Goal: Obtain resource: Download file/media

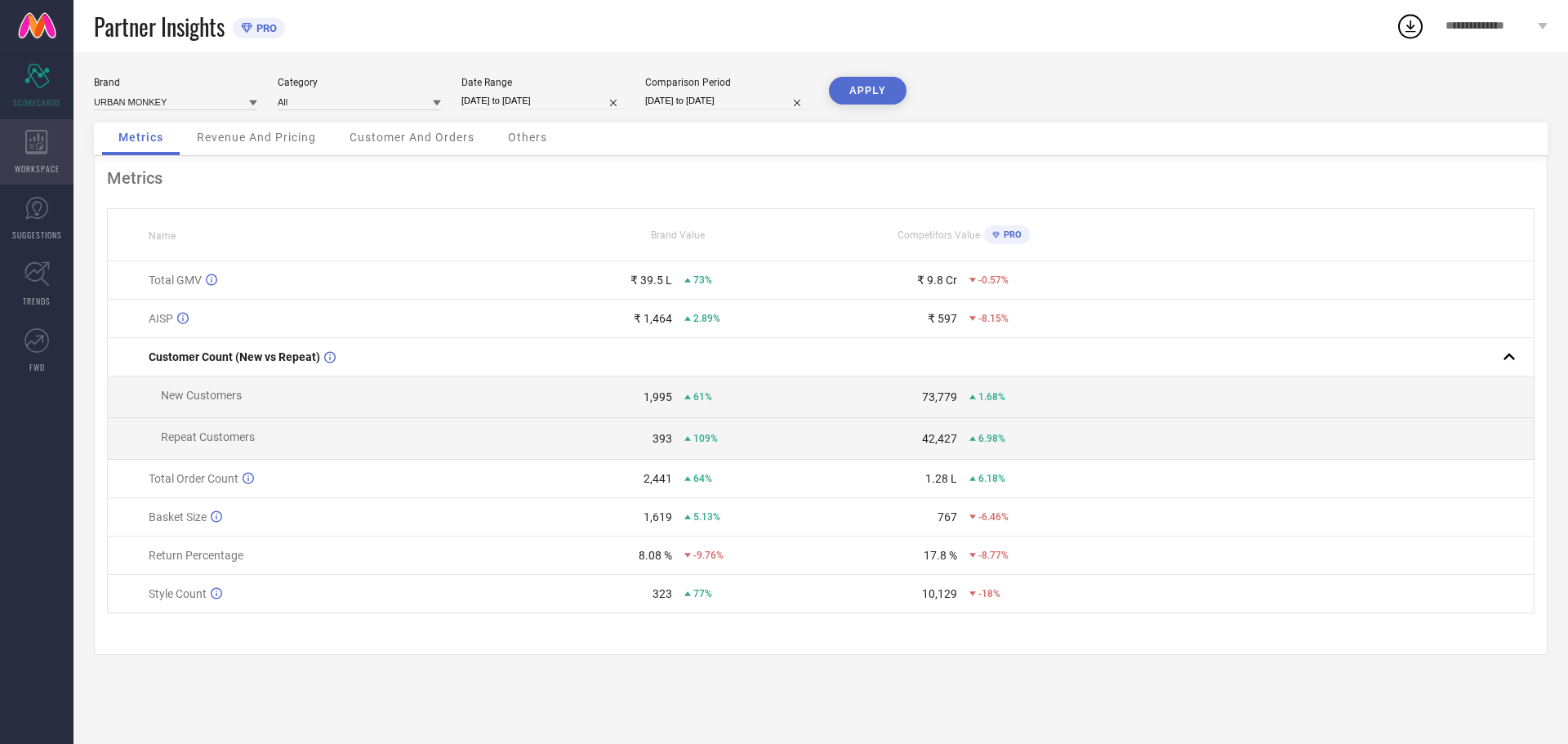
click at [22, 139] on div "WORKSPACE" at bounding box center [36, 151] width 74 height 65
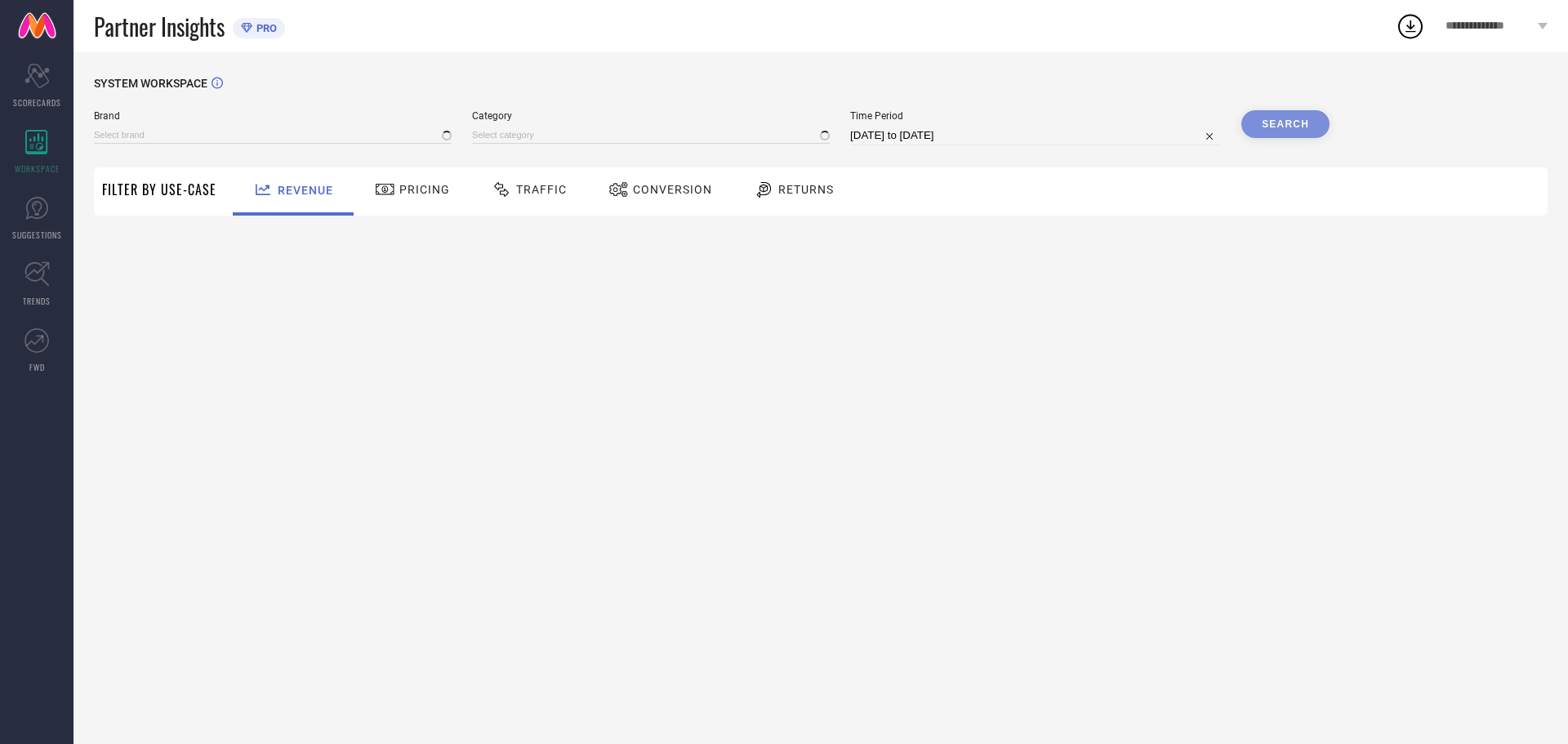
type input "URBAN MONKEY"
type input "All"
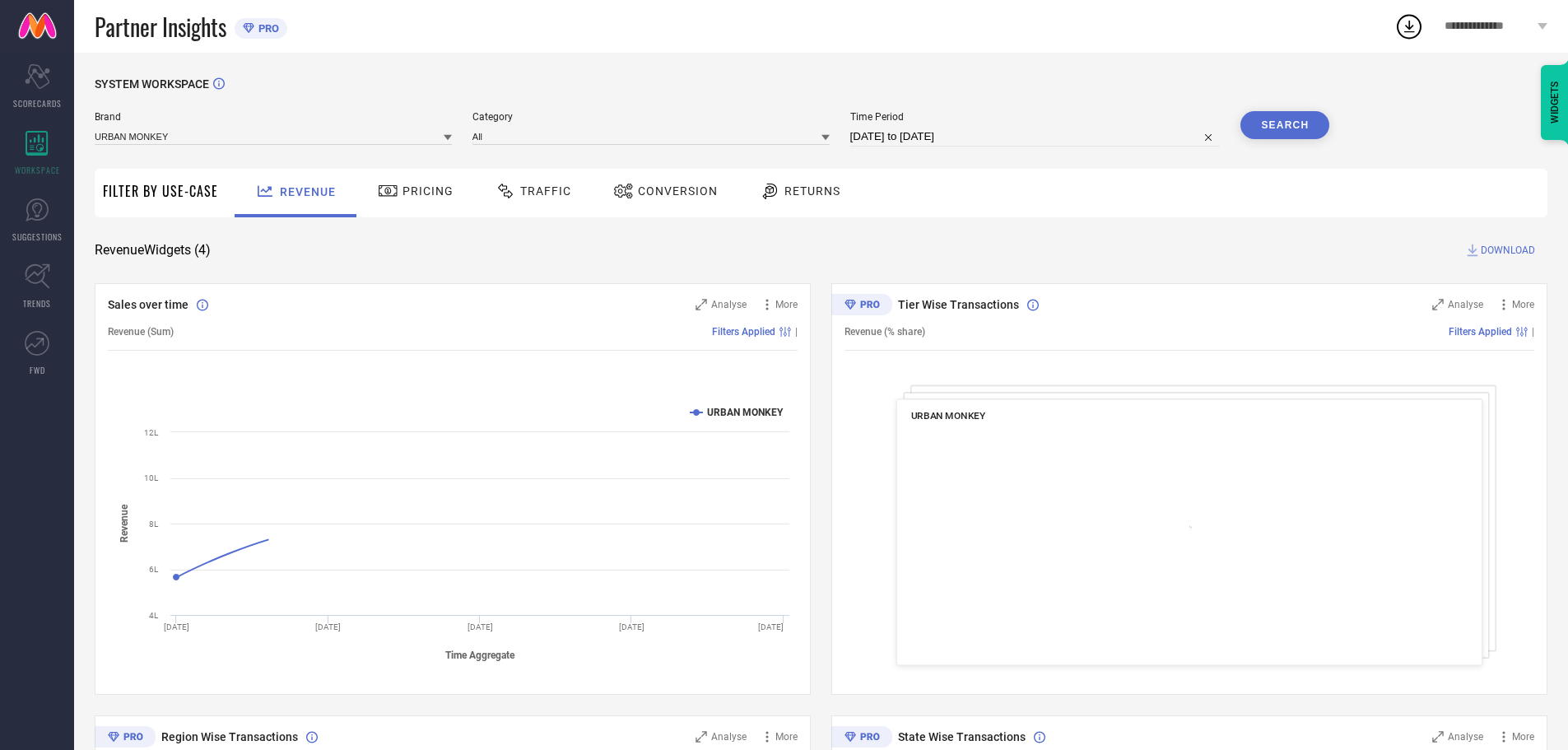
click at [648, 189] on span "Conversion" at bounding box center [678, 191] width 80 height 13
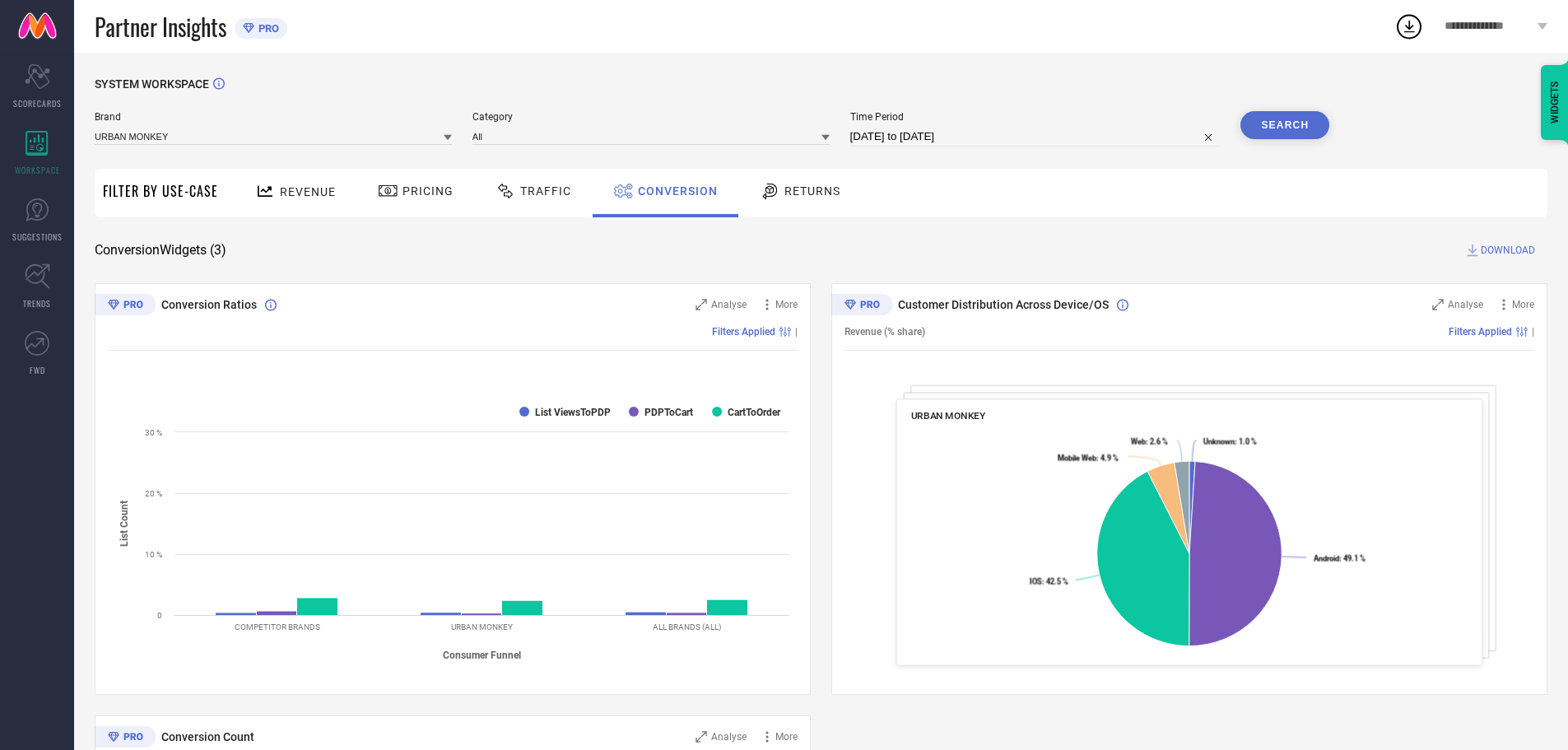
click at [999, 138] on input "[DATE] to [DATE]" at bounding box center [1035, 136] width 370 height 20
select select "6"
select select "2025"
select select "7"
select select "2025"
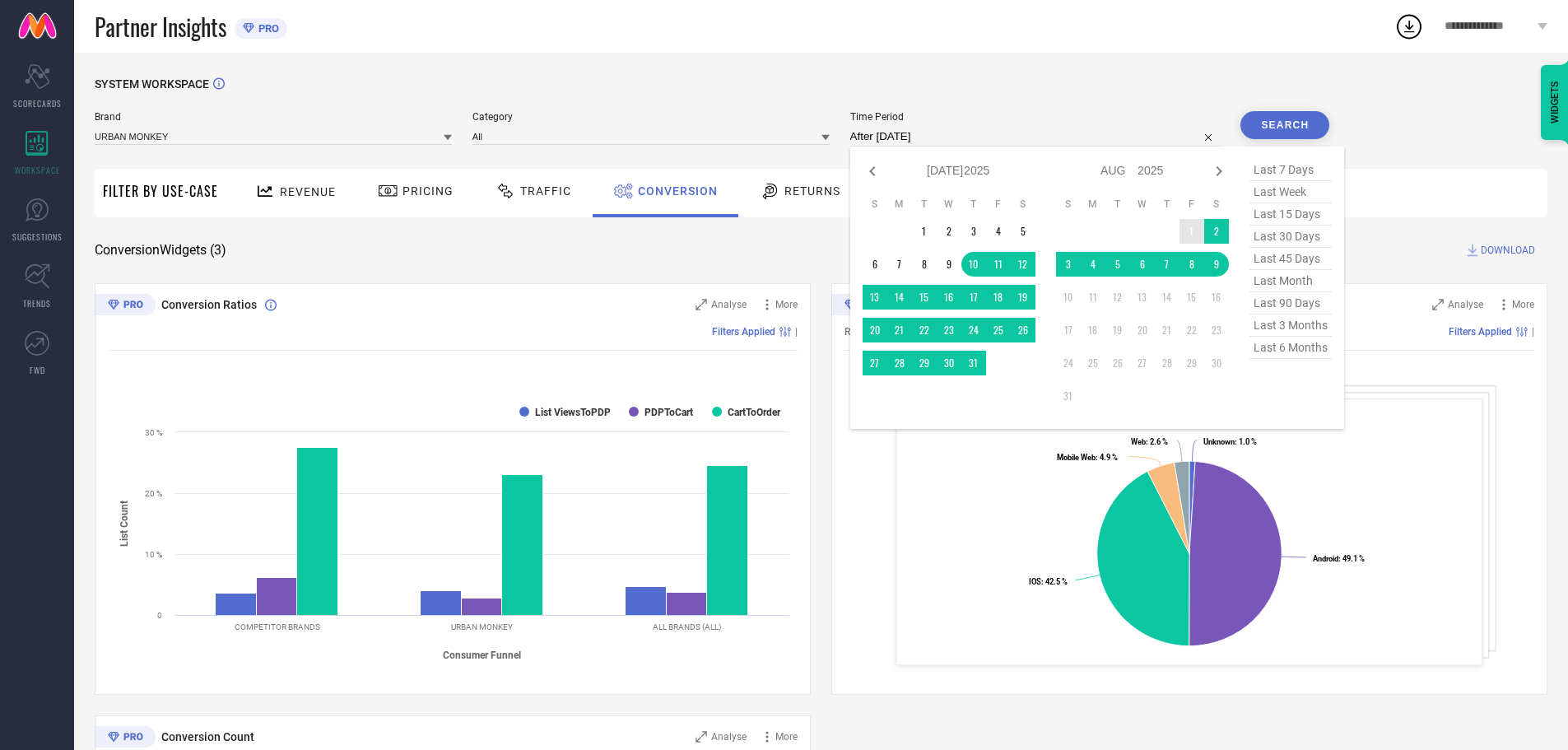
click at [1196, 233] on td "1" at bounding box center [1192, 231] width 25 height 25
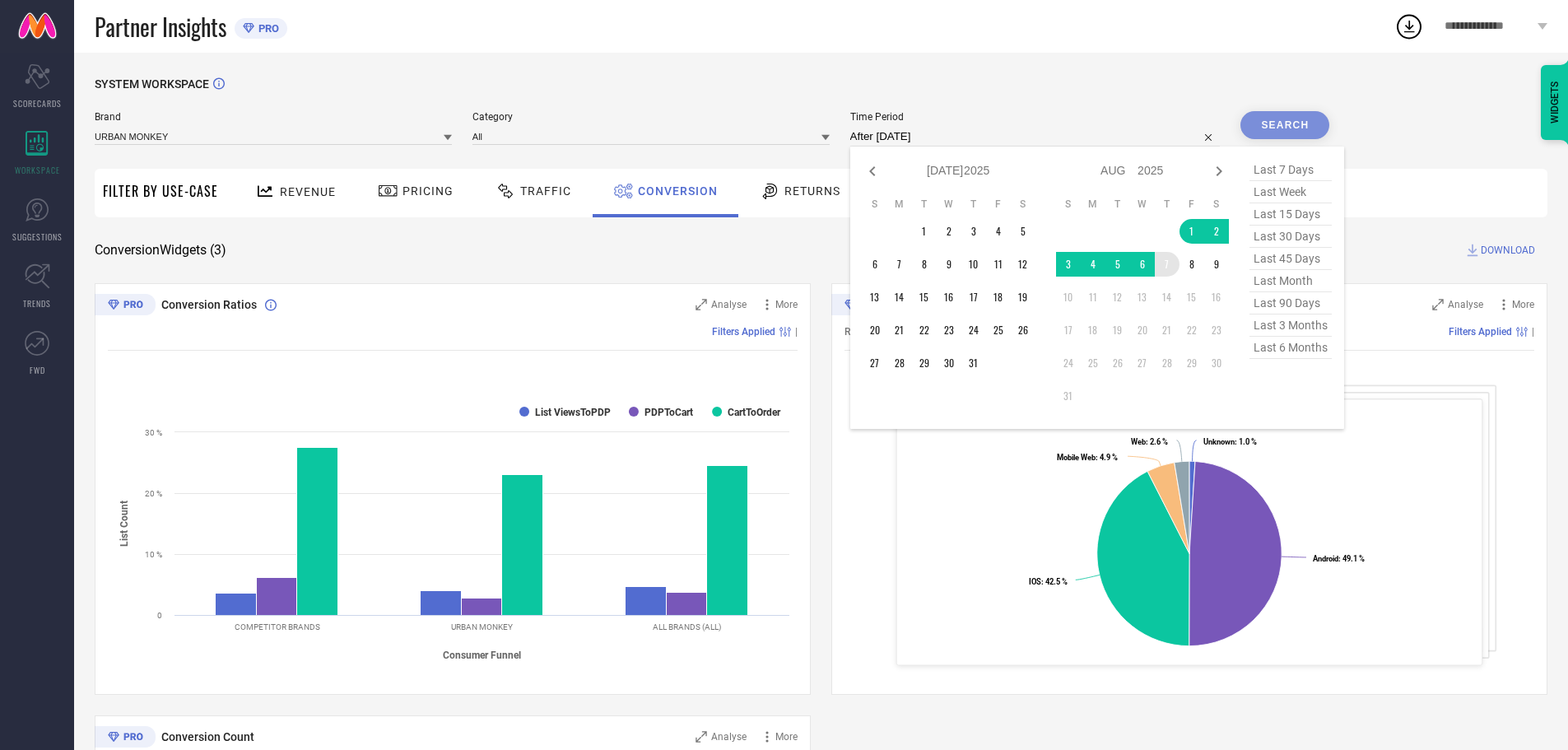
type input "[DATE] to [DATE]"
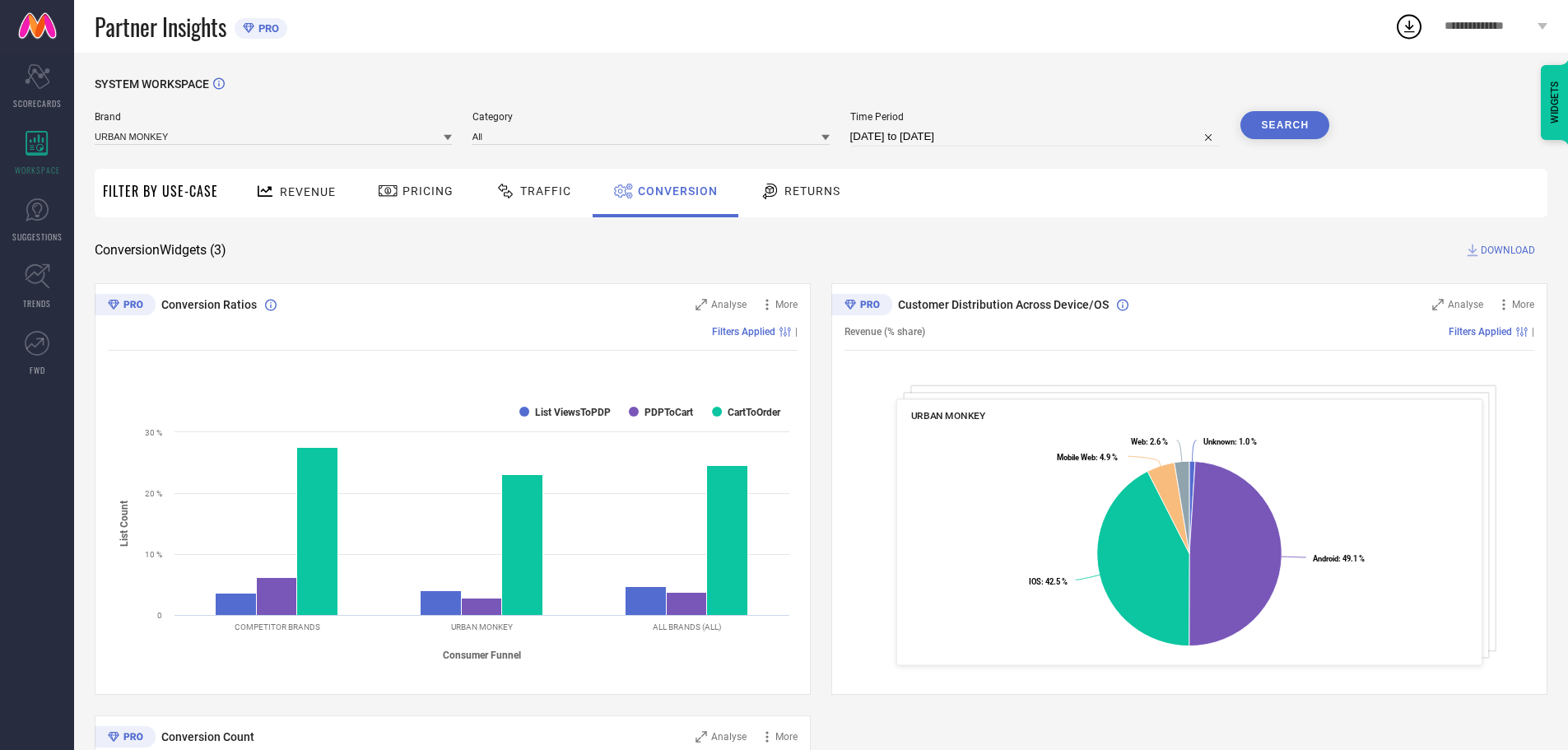
click at [1283, 118] on button "Search" at bounding box center [1285, 125] width 89 height 28
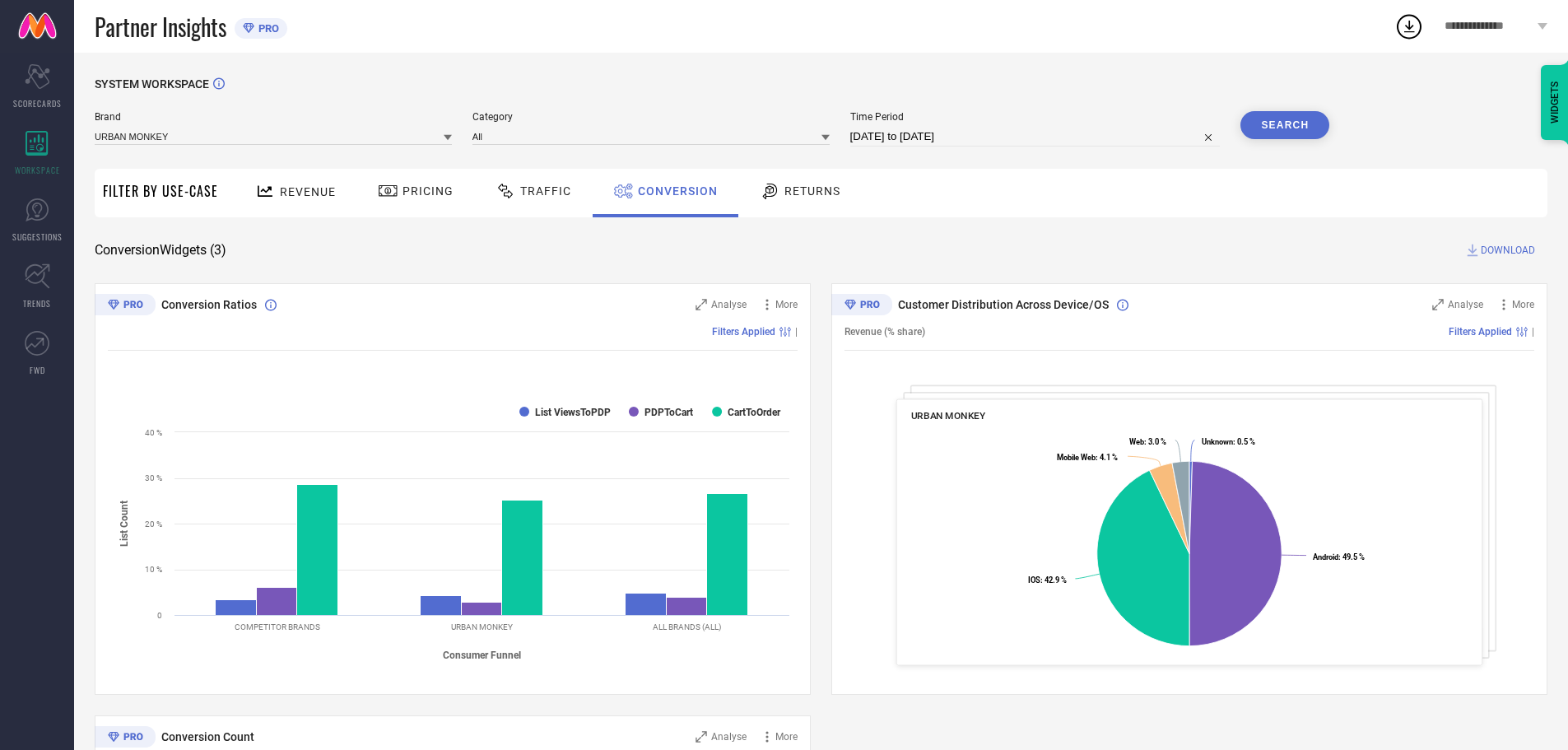
click at [1506, 243] on span "DOWNLOAD" at bounding box center [1508, 249] width 54 height 16
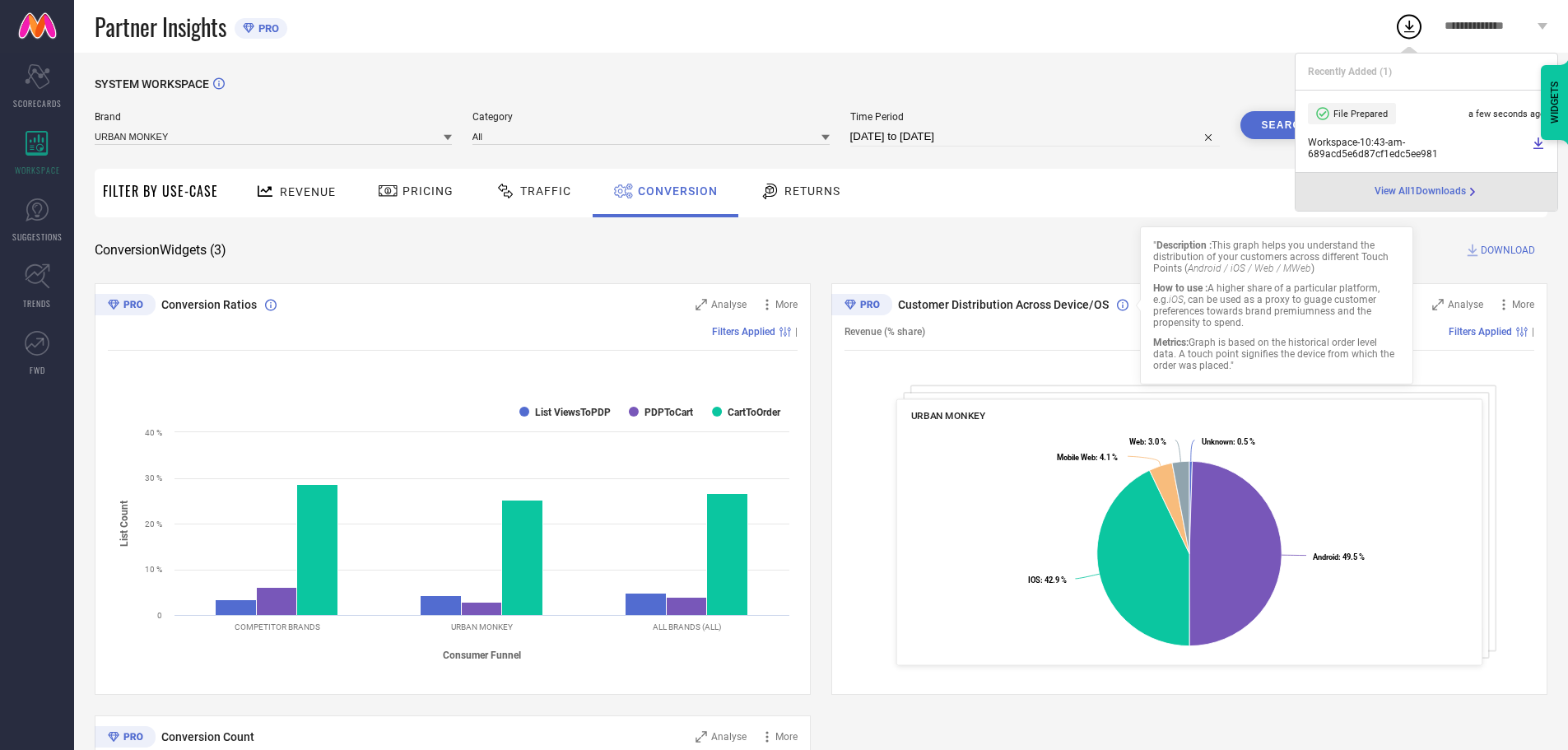
click at [1032, 209] on div "Revenue Pricing Traffic Conversion Returns" at bounding box center [887, 192] width 1321 height 49
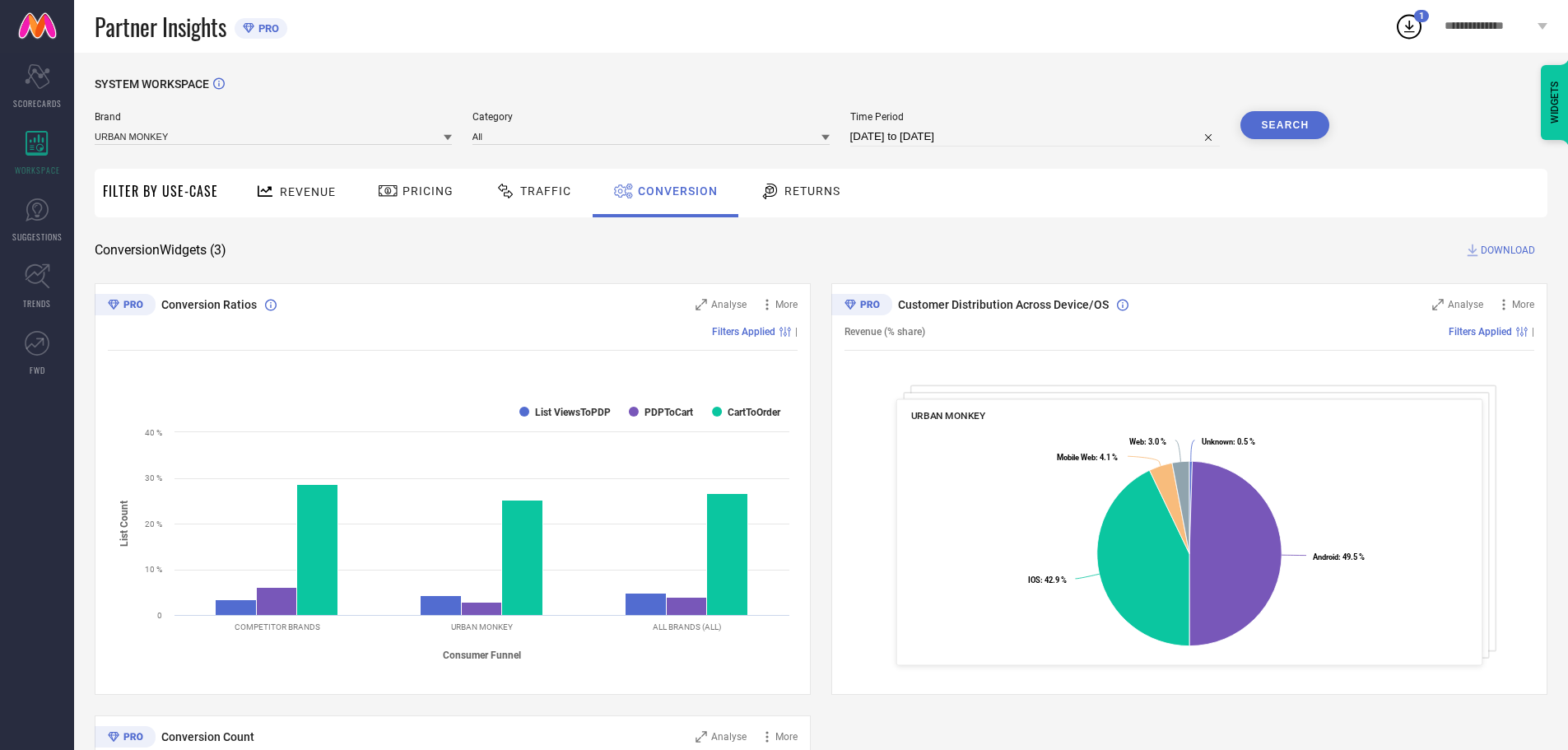
select select "7"
select select "2025"
select select "8"
select select "2025"
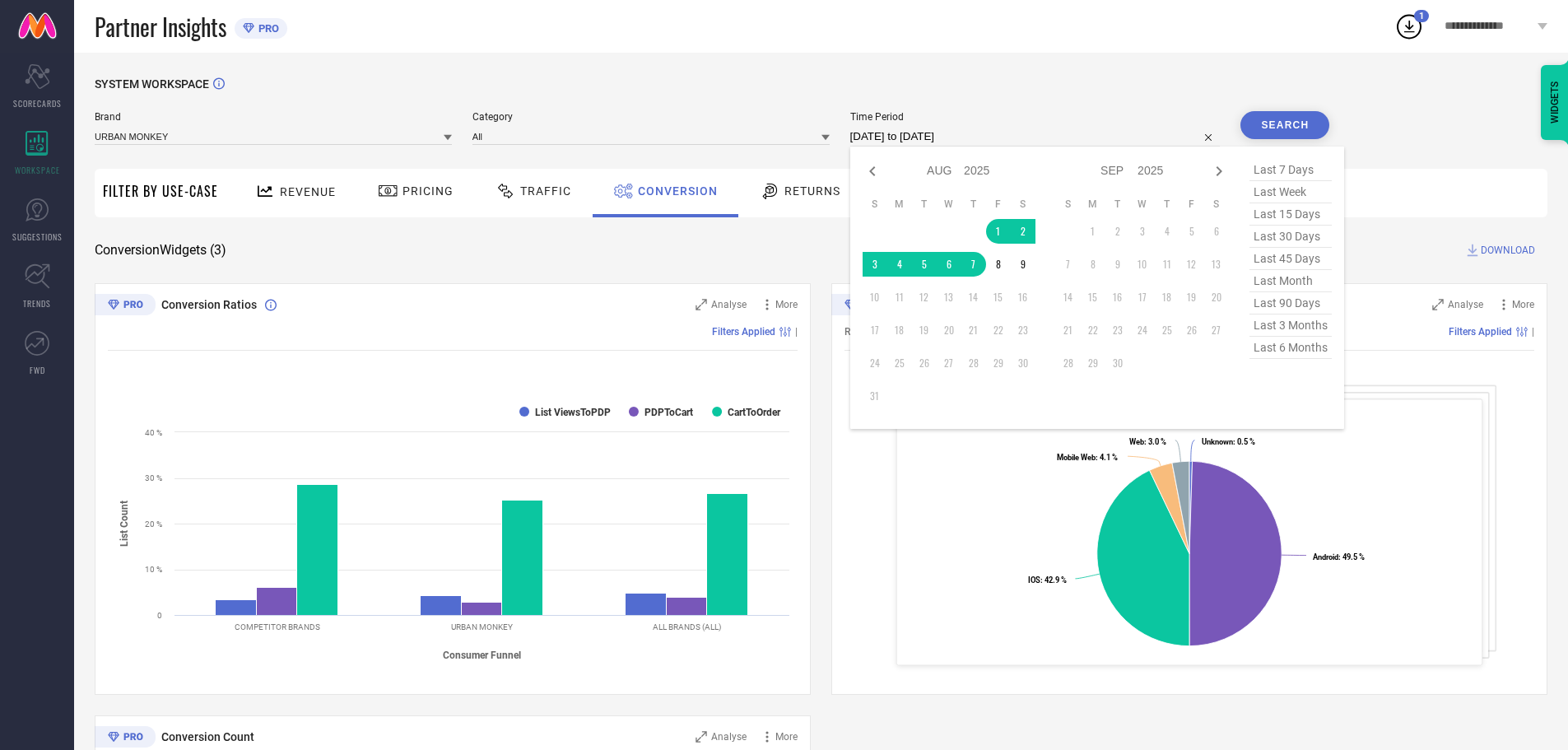
click at [996, 129] on input "[DATE] to [DATE]" at bounding box center [1035, 136] width 370 height 20
click at [997, 271] on td "8" at bounding box center [998, 264] width 25 height 25
type input "[DATE] to [DATE]"
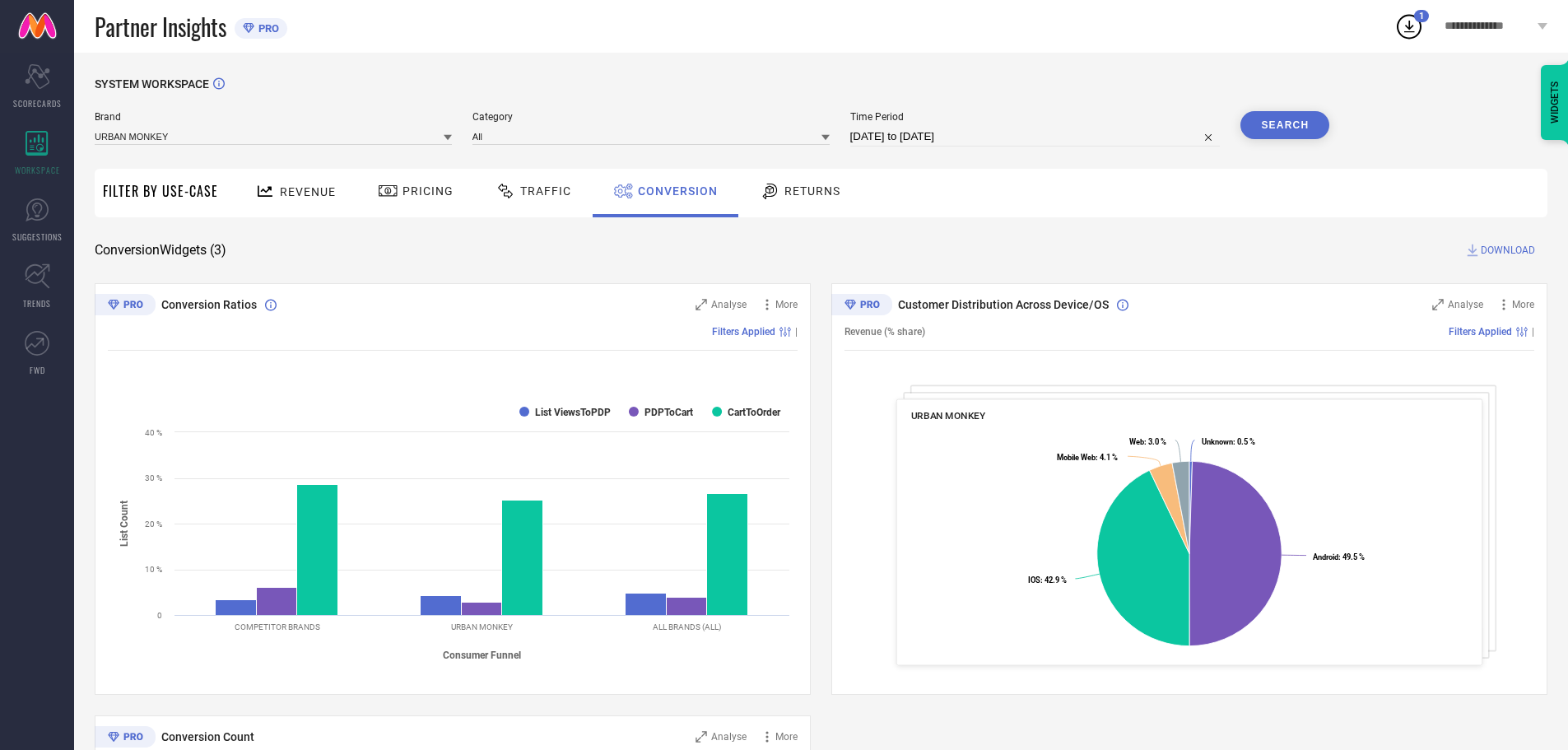
click at [1281, 112] on button "Search" at bounding box center [1285, 125] width 89 height 28
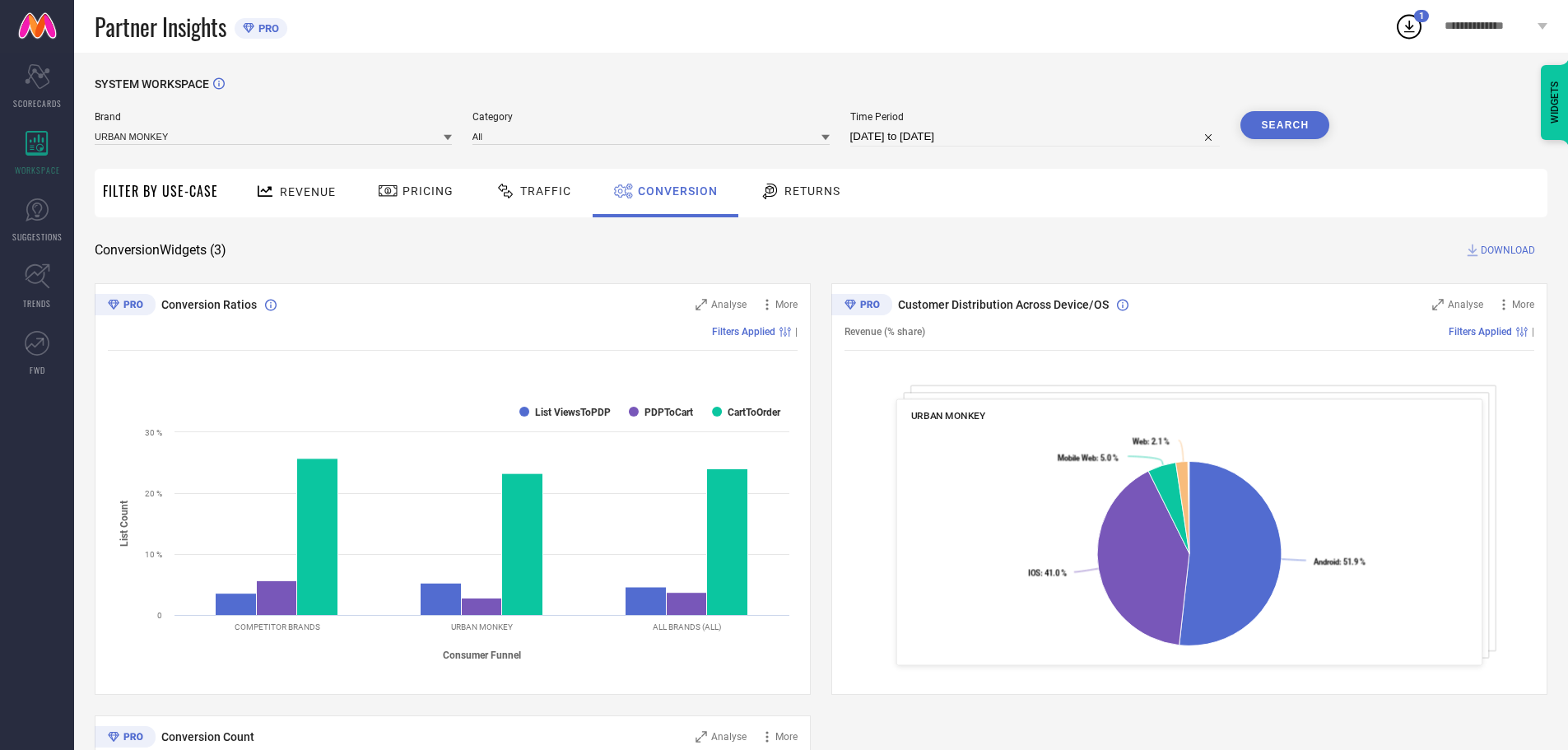
click at [1510, 250] on span "DOWNLOAD" at bounding box center [1508, 249] width 54 height 16
